Goal: Information Seeking & Learning: Learn about a topic

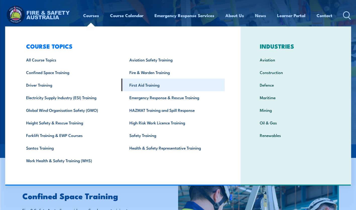
click at [136, 83] on link "First Aid Training" at bounding box center [173, 84] width 103 height 13
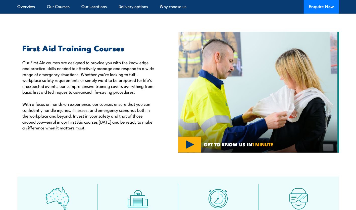
scroll to position [179, 0]
click at [62, 12] on link "Our Courses" at bounding box center [58, 6] width 23 height 13
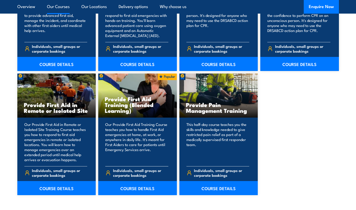
scroll to position [741, 0]
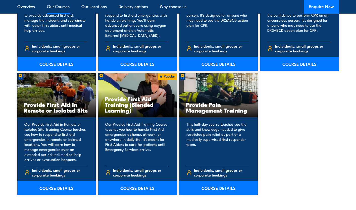
click at [137, 117] on div "Provide First Aid Training (Blended Learning)" at bounding box center [137, 95] width 79 height 44
click at [134, 188] on link "COURSE DETAILS" at bounding box center [137, 187] width 79 height 14
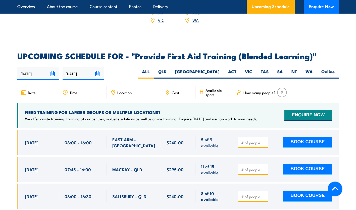
scroll to position [940, 0]
